Goal: Navigation & Orientation: Find specific page/section

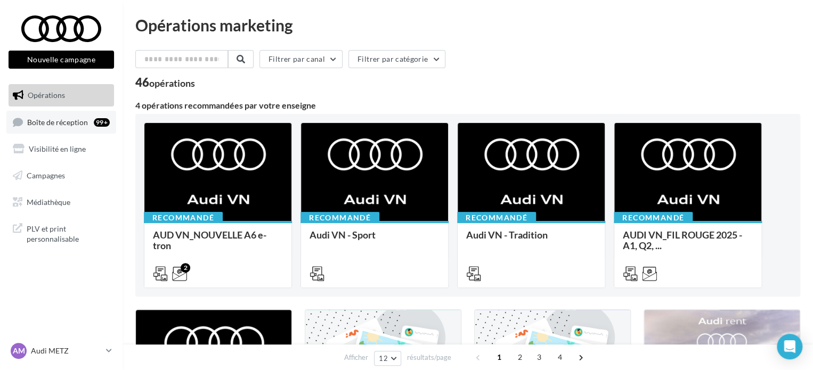
click at [87, 130] on link "Boîte de réception 99+" at bounding box center [61, 122] width 110 height 23
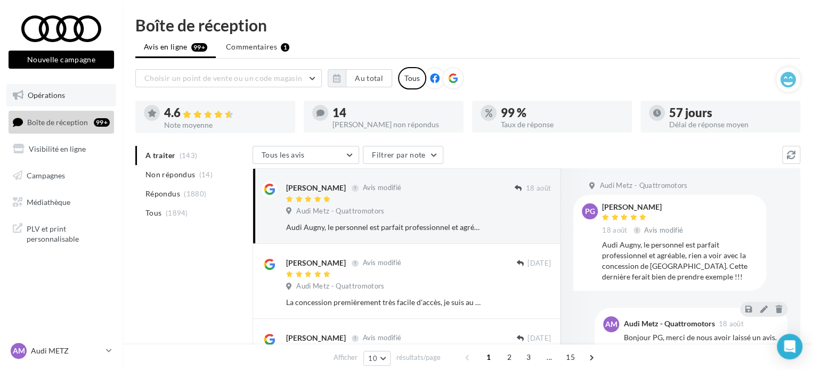
click at [47, 101] on link "Opérations" at bounding box center [61, 95] width 110 height 22
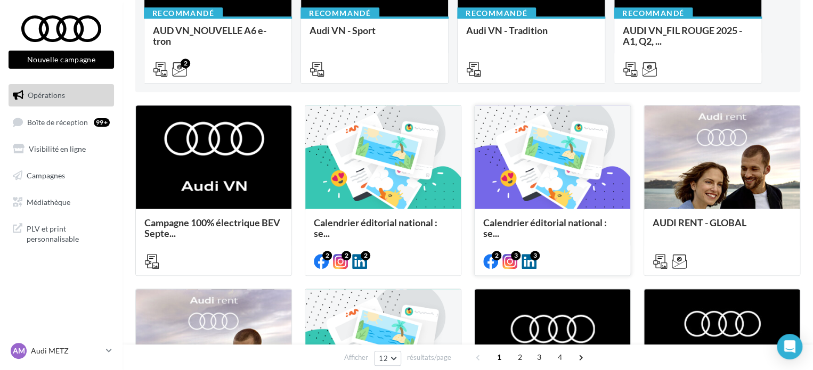
scroll to position [213, 0]
